Goal: Transaction & Acquisition: Purchase product/service

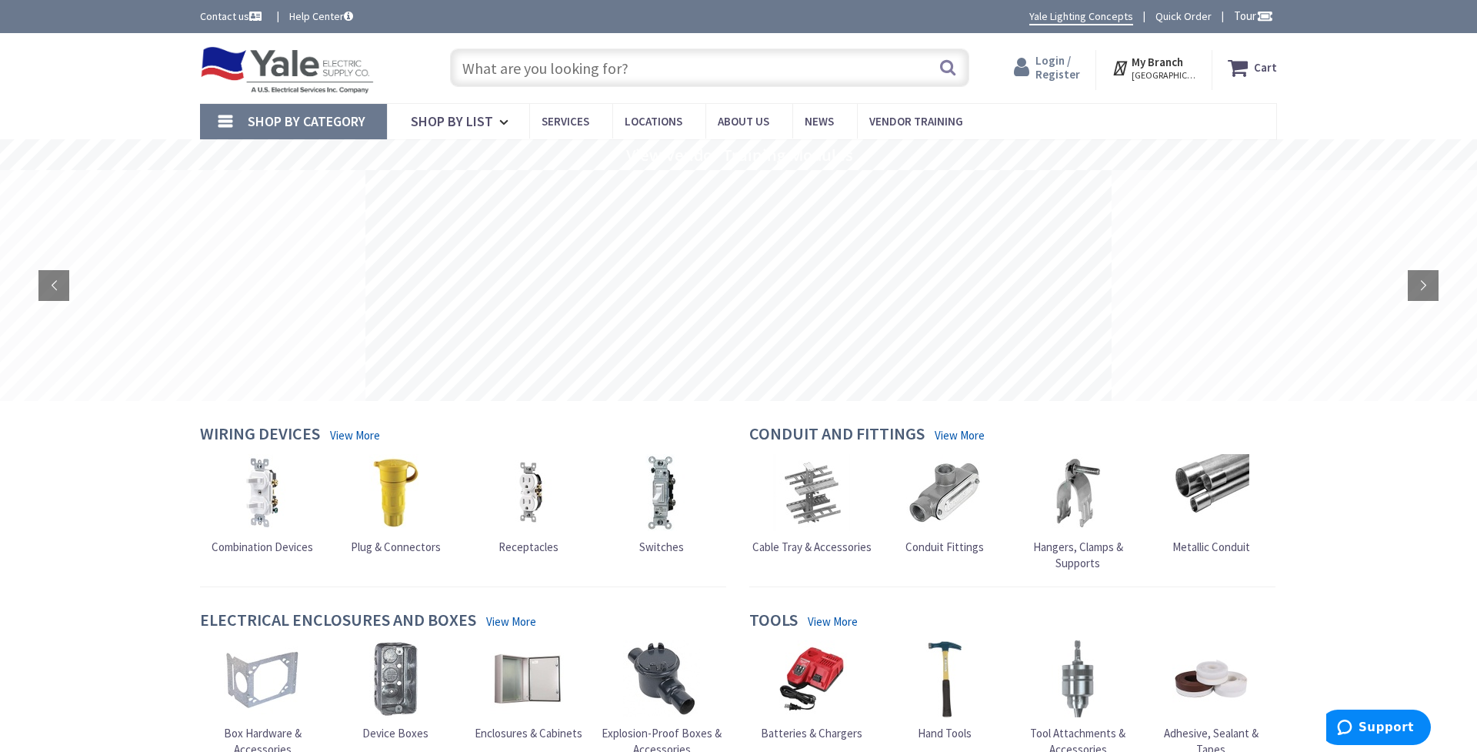
click at [1065, 62] on span "Login / Register" at bounding box center [1057, 67] width 45 height 28
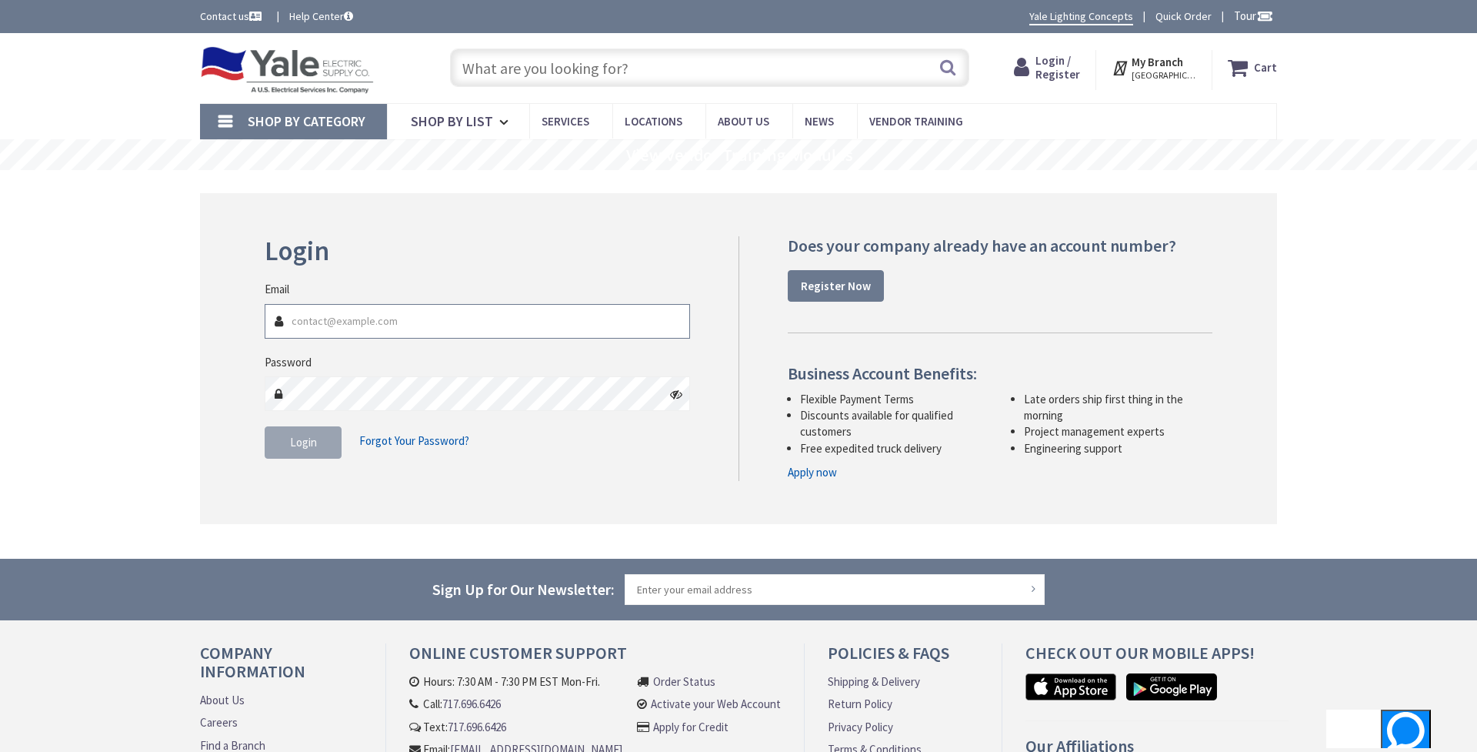
type input "[EMAIL_ADDRESS][DOMAIN_NAME]"
click at [302, 438] on span "Login" at bounding box center [303, 442] width 27 height 15
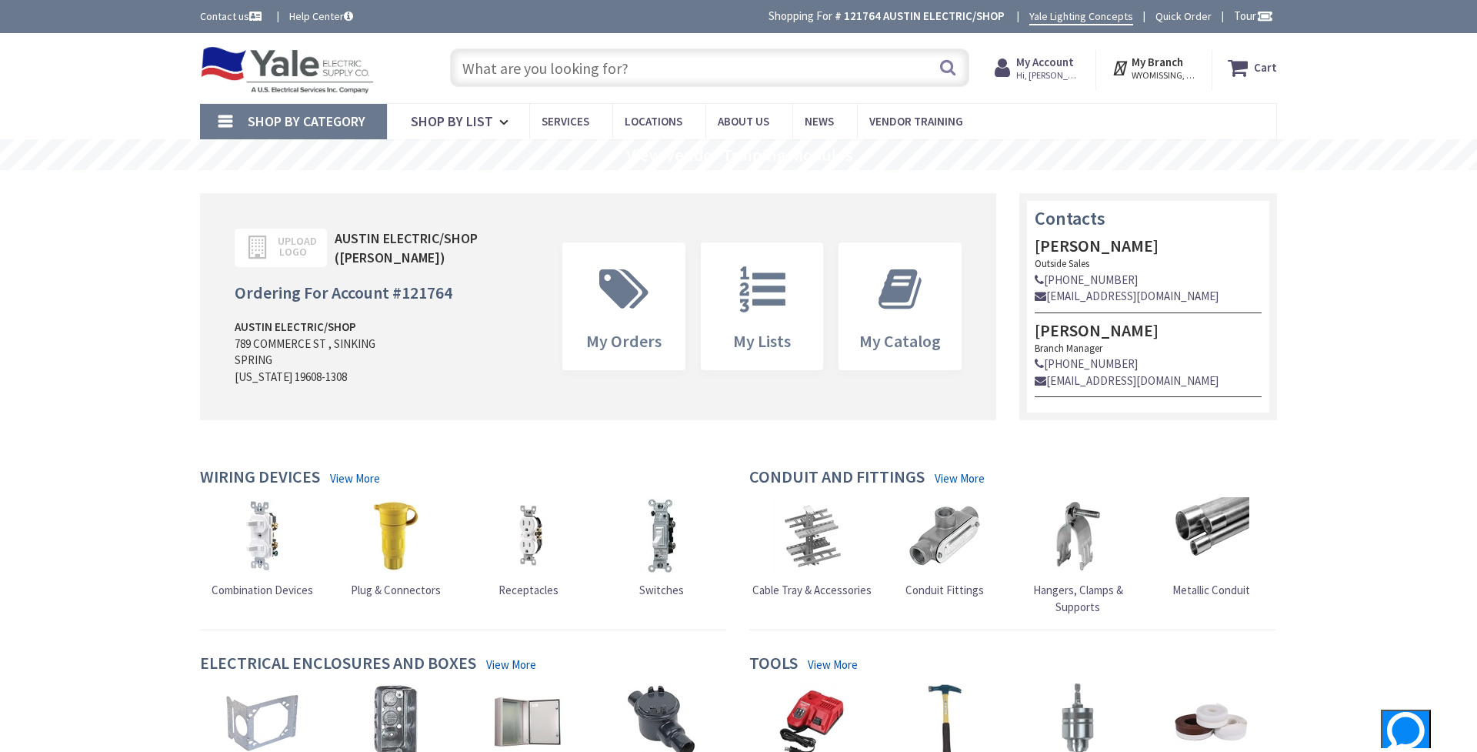
click at [598, 70] on input "text" at bounding box center [709, 67] width 519 height 38
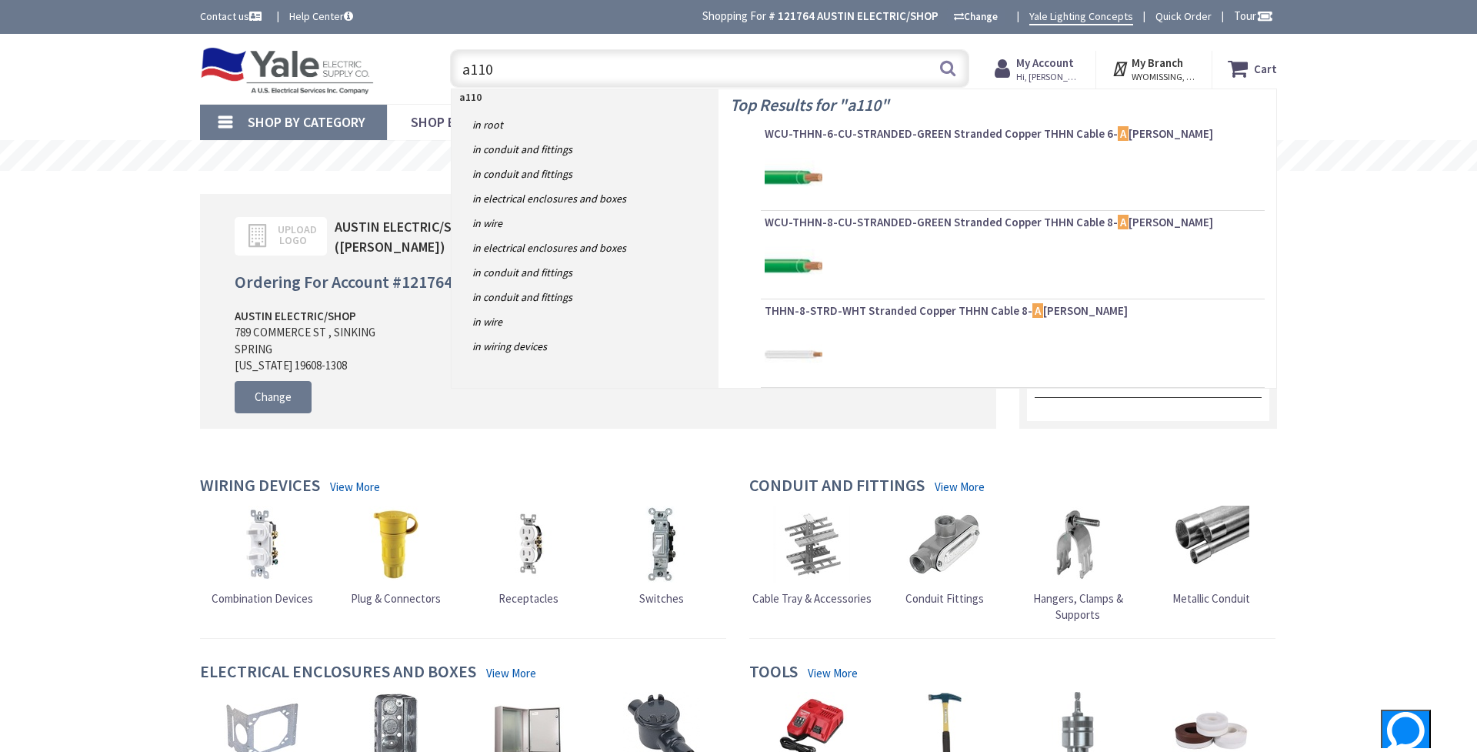
type input "a110l"
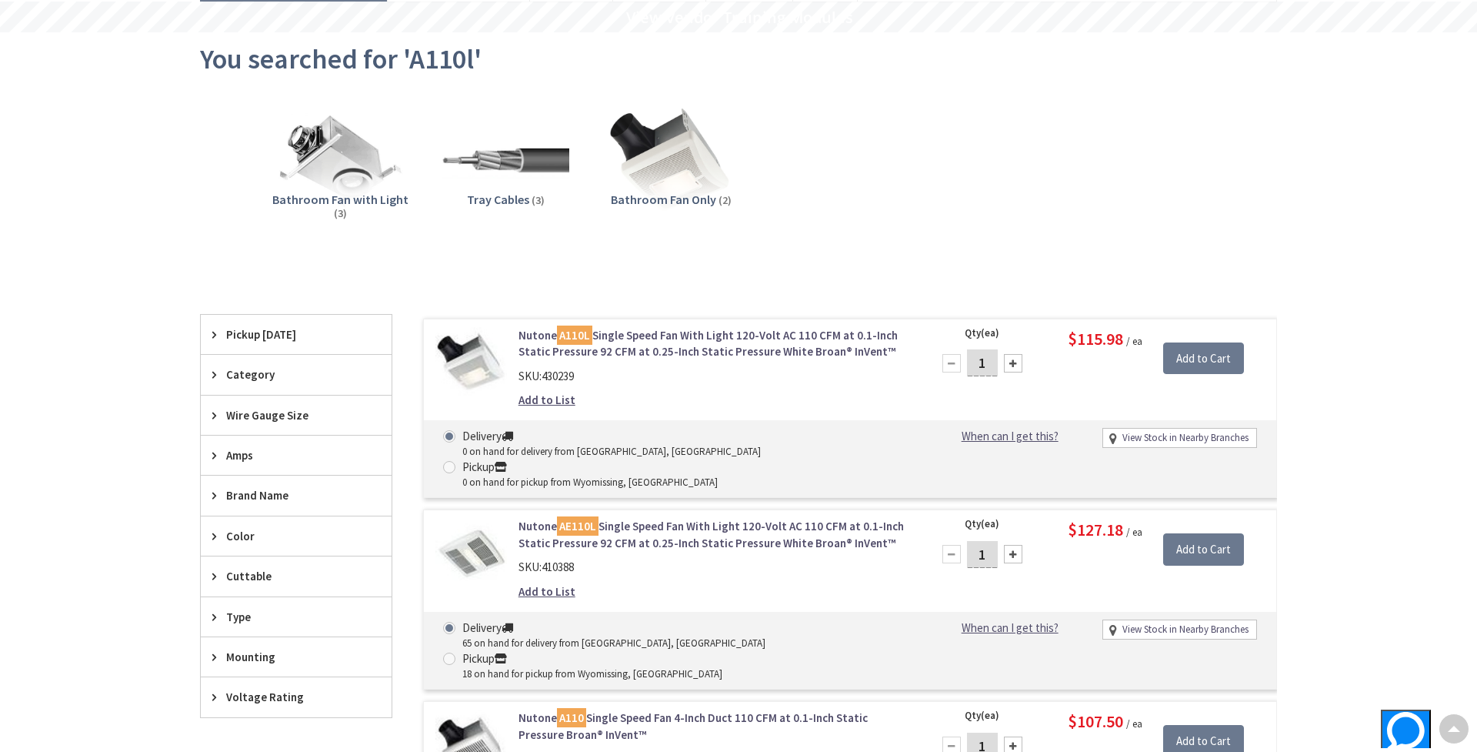
scroll to position [141, 0]
